Goal: Check status

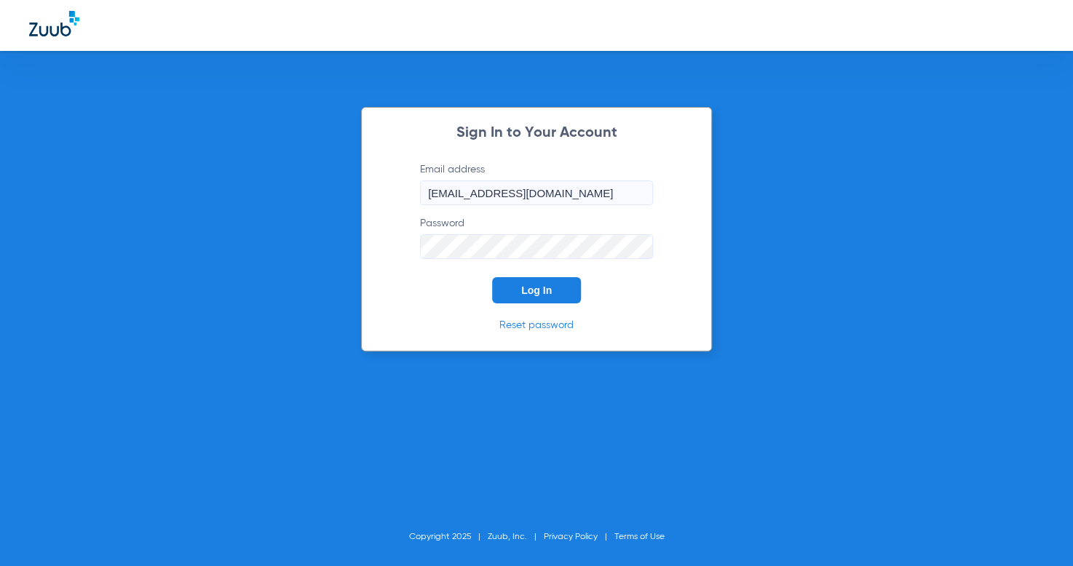
click at [565, 292] on button "Log In" at bounding box center [536, 290] width 89 height 26
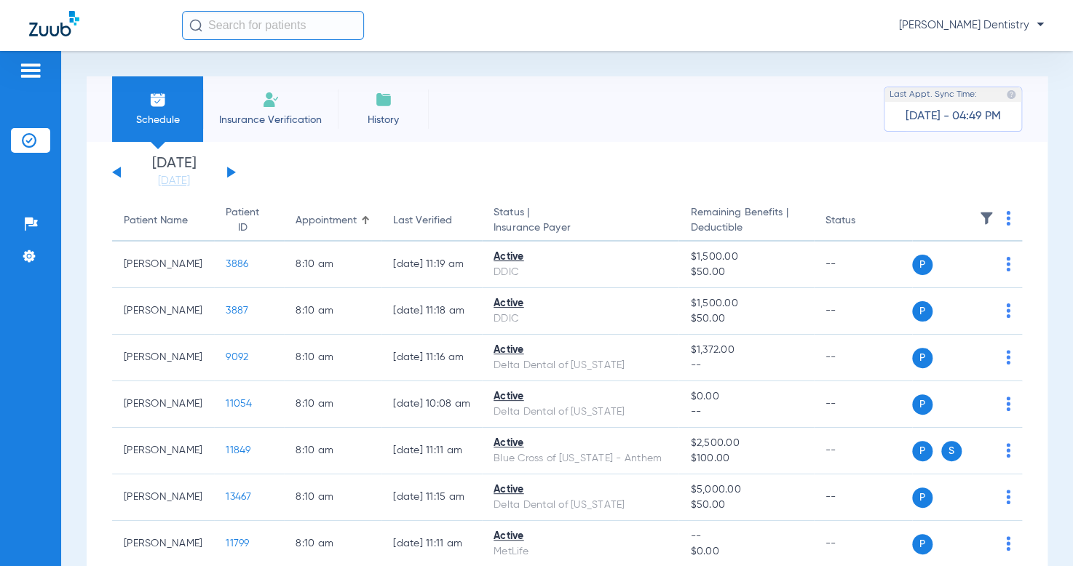
click at [231, 170] on button at bounding box center [231, 172] width 9 height 11
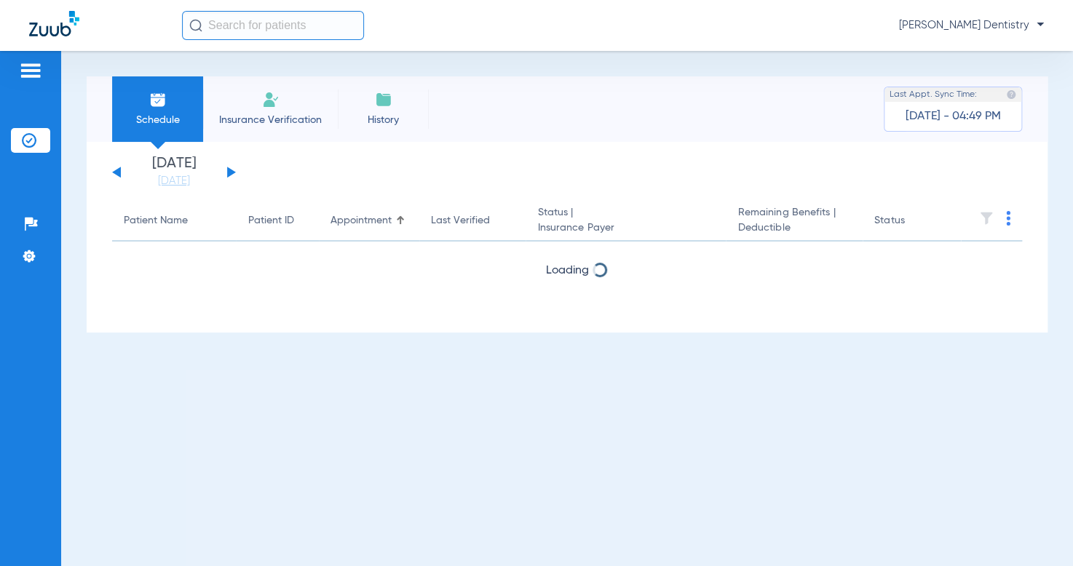
click at [231, 170] on button at bounding box center [231, 172] width 9 height 11
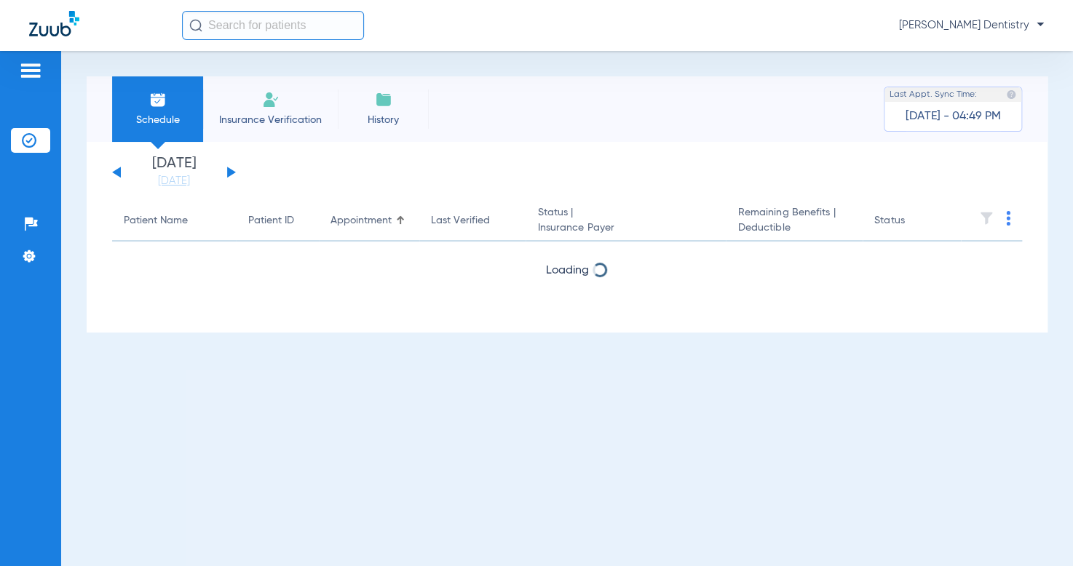
click at [231, 170] on button at bounding box center [231, 172] width 9 height 11
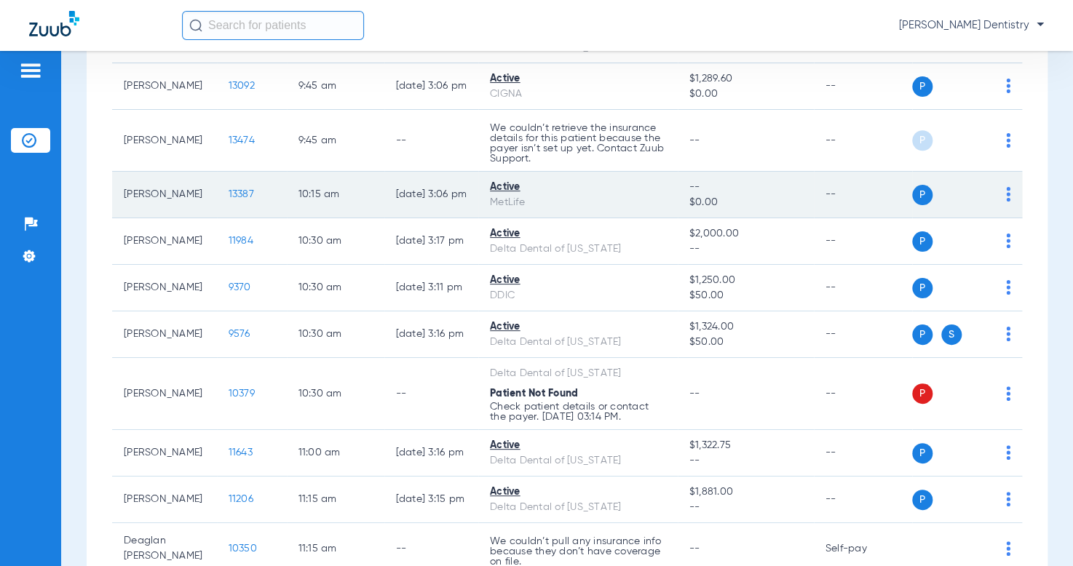
scroll to position [582, 0]
